Goal: Task Accomplishment & Management: Manage account settings

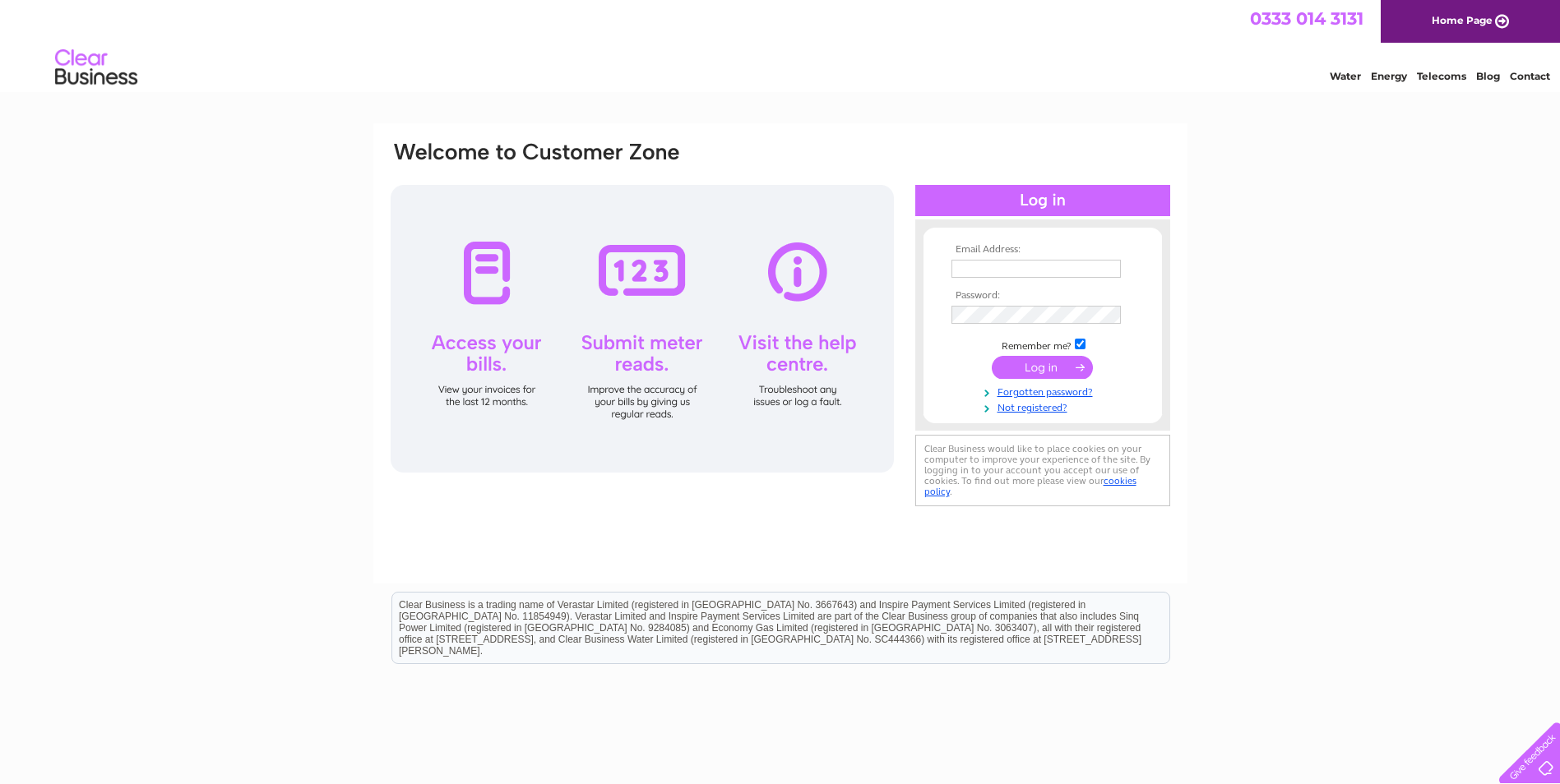
type input "victoria.smith@birchmere.co.uk"
click at [1027, 363] on input "submit" at bounding box center [1043, 367] width 101 height 23
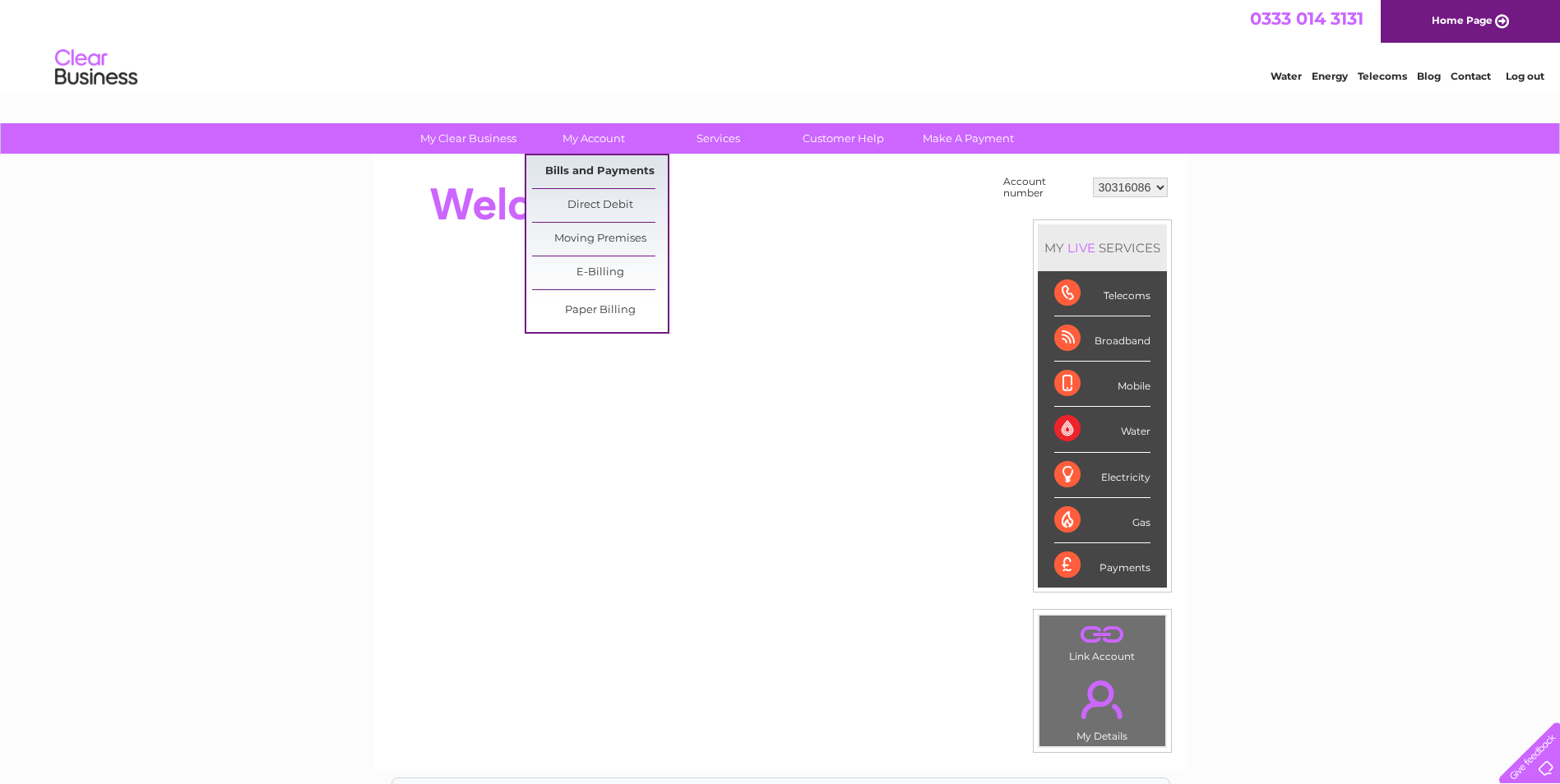
click at [613, 166] on link "Bills and Payments" at bounding box center [600, 171] width 135 height 33
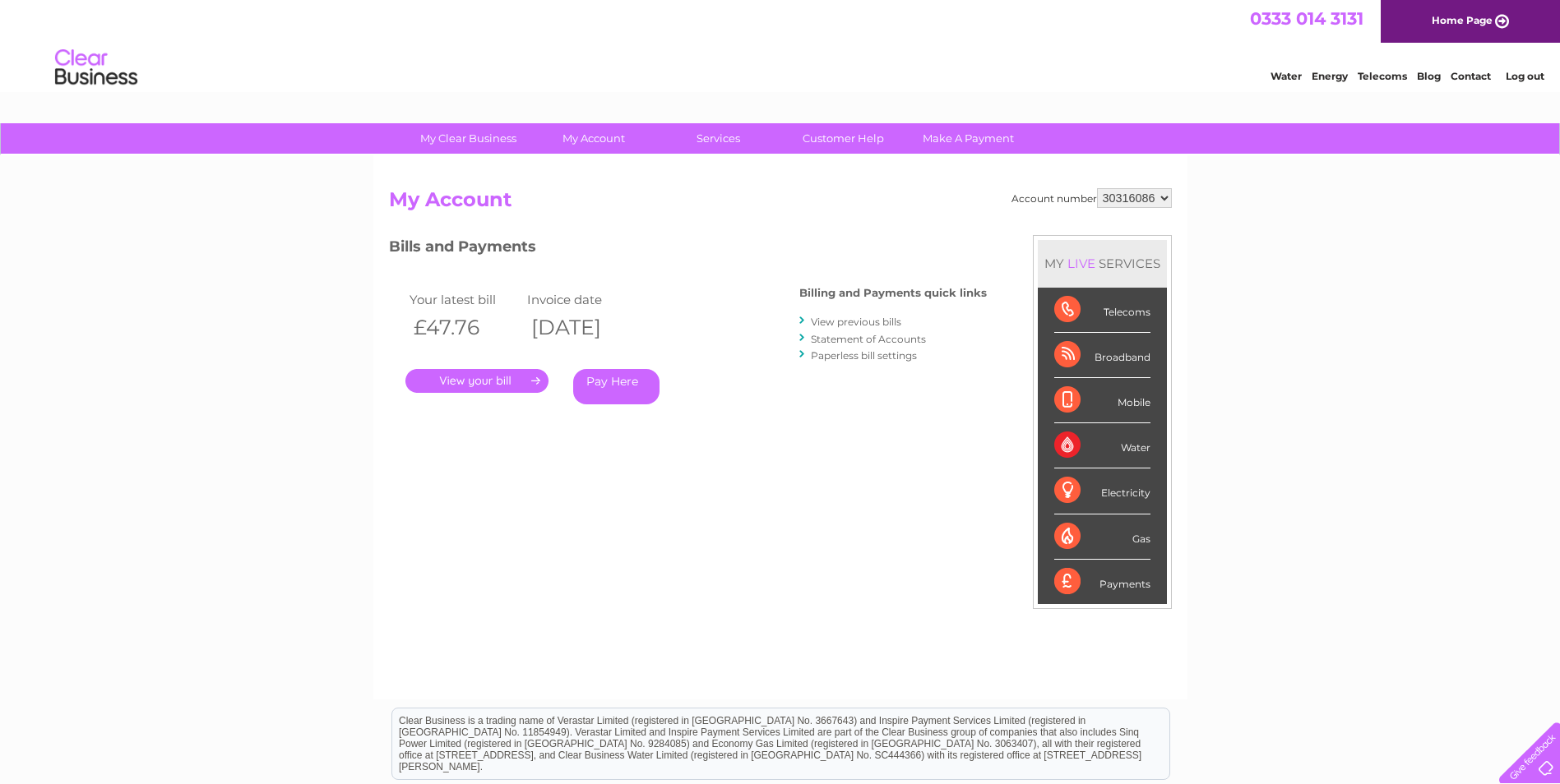
click at [451, 370] on link "." at bounding box center [477, 380] width 143 height 24
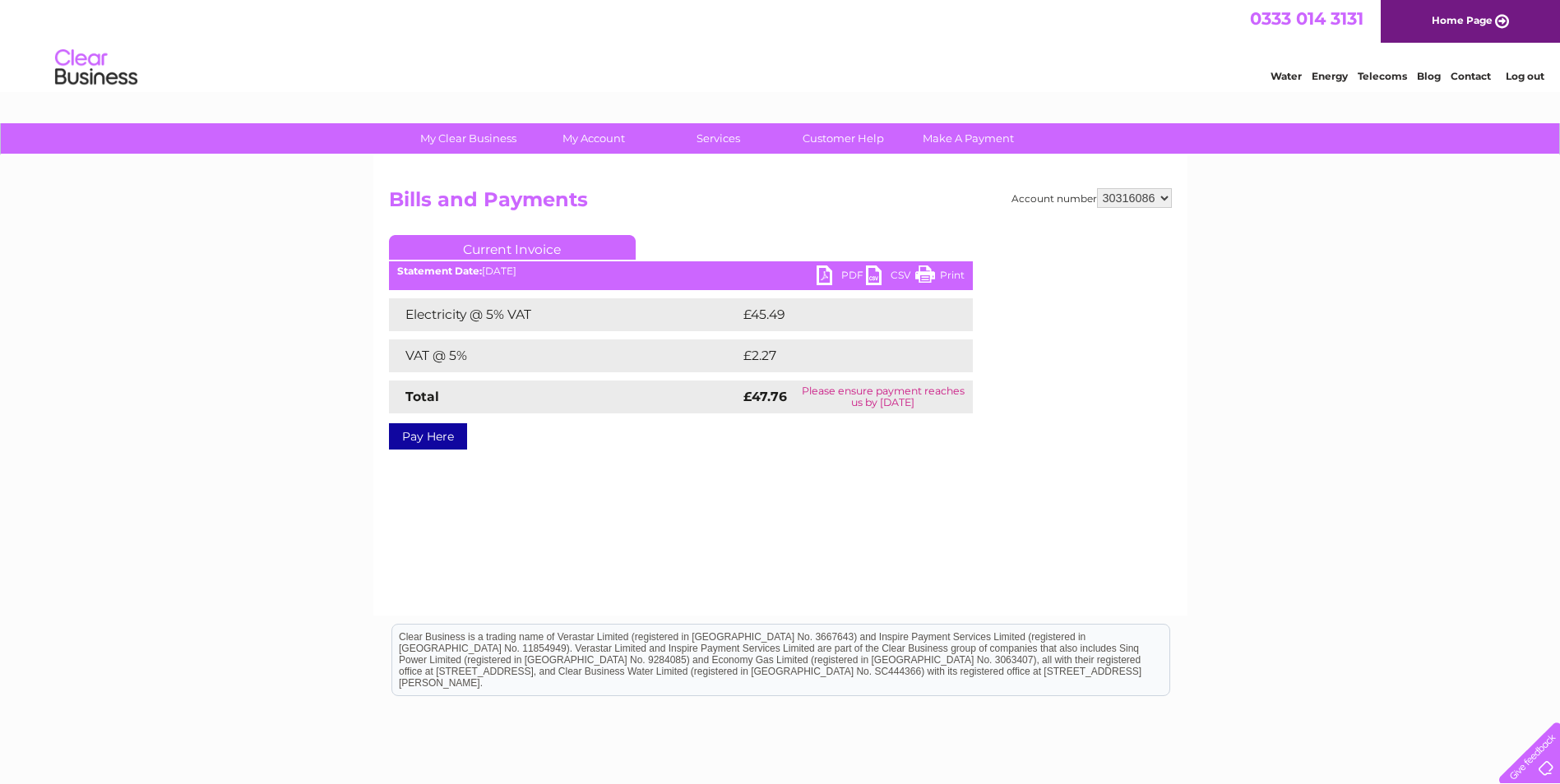
click at [825, 273] on link "PDF" at bounding box center [841, 277] width 49 height 24
